Goal: Transaction & Acquisition: Purchase product/service

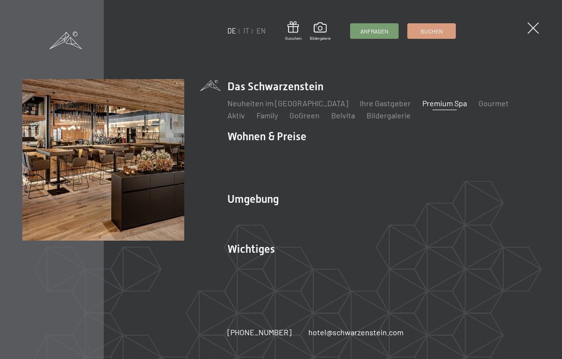
click at [422, 99] on link "Premium Spa" at bounding box center [444, 102] width 45 height 9
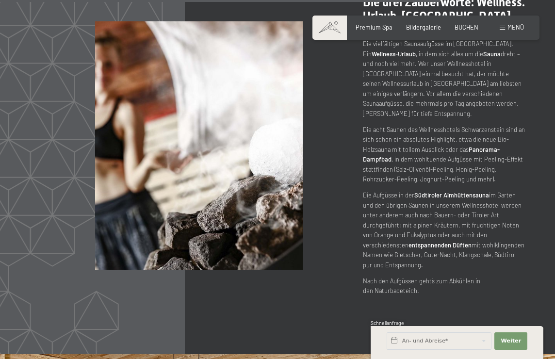
scroll to position [3686, 0]
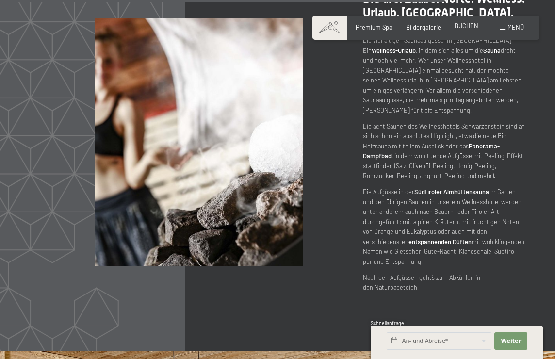
click at [475, 26] on span "BUCHEN" at bounding box center [466, 26] width 24 height 8
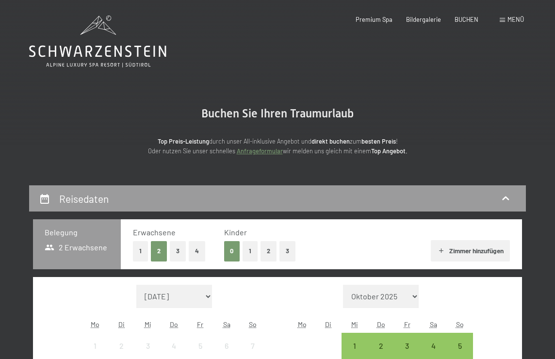
click at [513, 20] on span "Menü" at bounding box center [515, 20] width 16 height 8
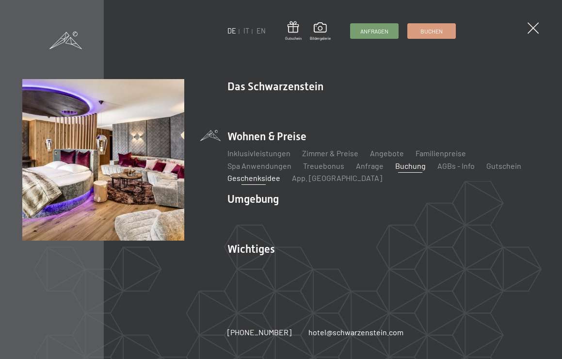
click at [259, 180] on link "Geschenksidee" at bounding box center [253, 177] width 53 height 9
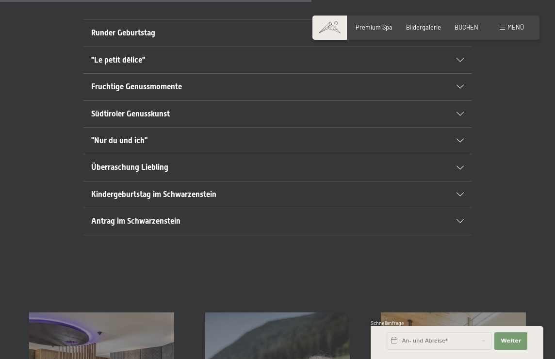
scroll to position [524, 0]
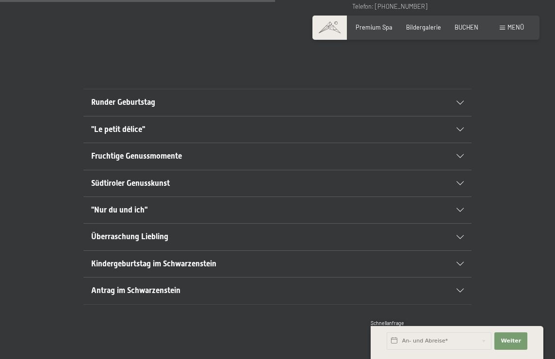
click at [193, 97] on h2 "Runder Geburtstag" at bounding box center [258, 102] width 335 height 11
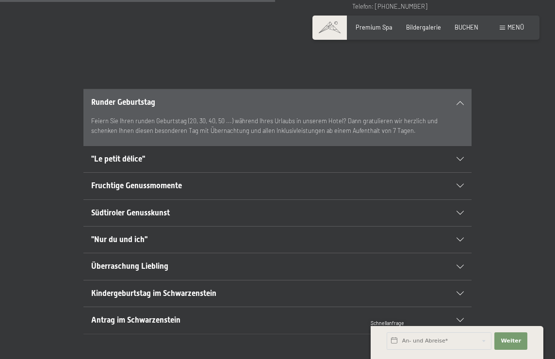
click at [193, 97] on h2 "Runder Geburtstag" at bounding box center [258, 102] width 335 height 11
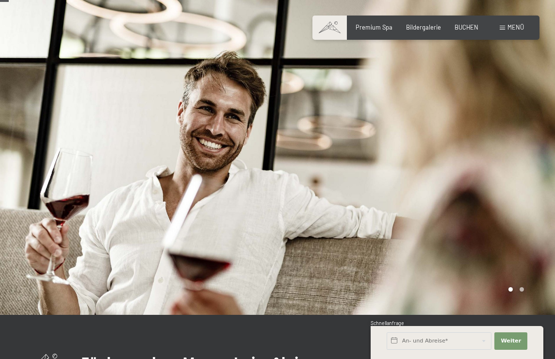
scroll to position [0, 0]
